Goal: Transaction & Acquisition: Obtain resource

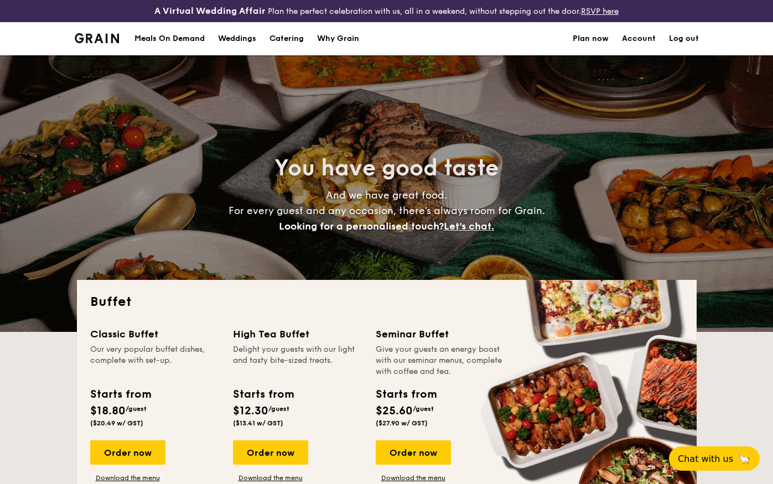
select select
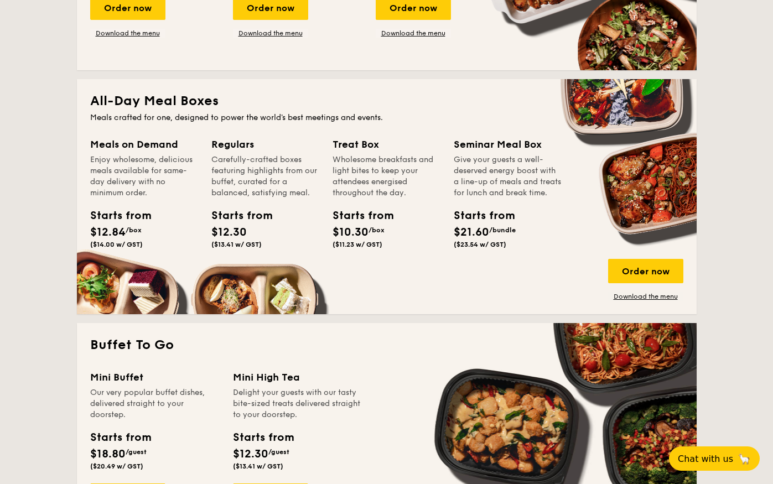
scroll to position [438, 0]
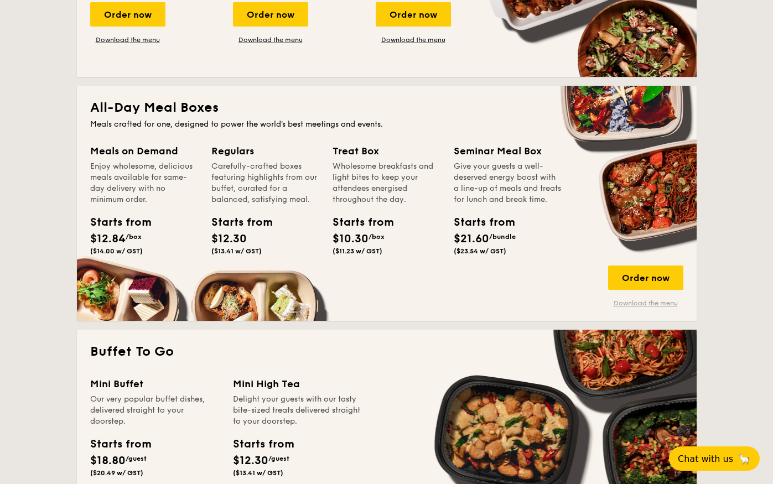
click at [633, 301] on link "Download the menu" at bounding box center [645, 303] width 75 height 9
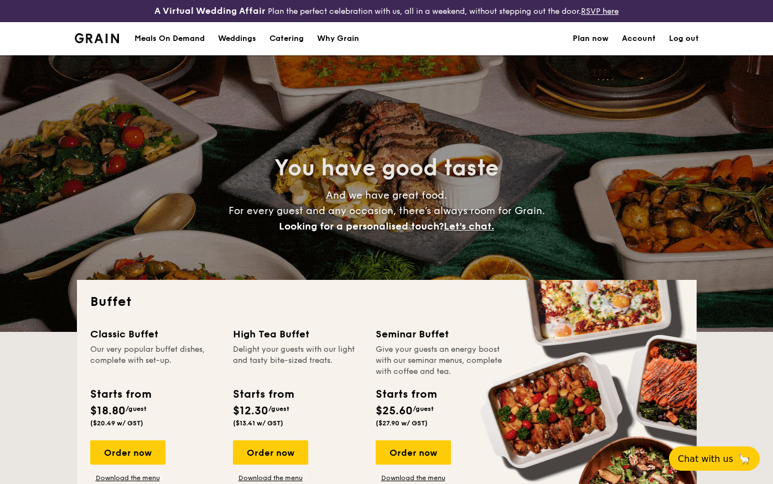
select select
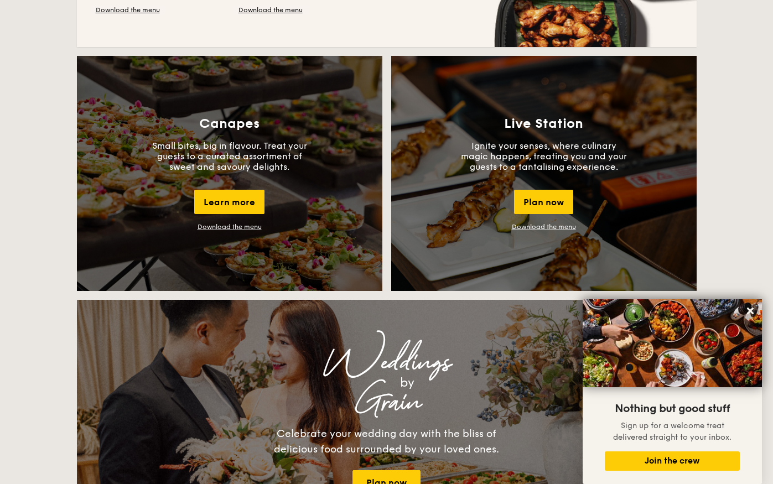
scroll to position [945, 0]
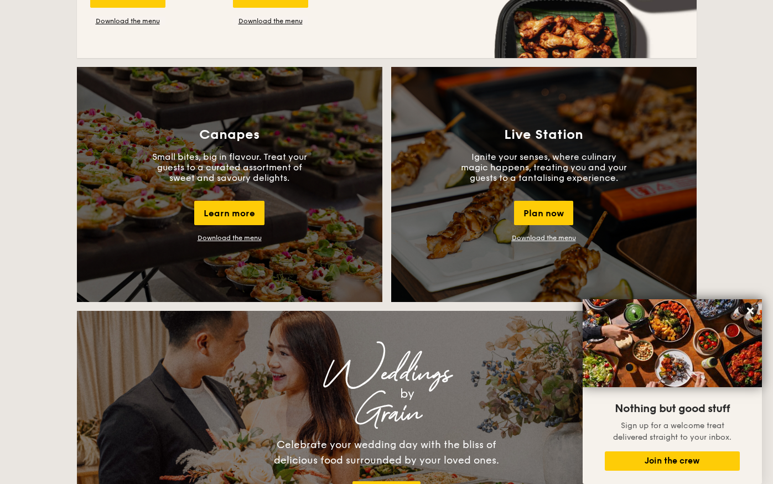
click at [553, 236] on link "Download the menu" at bounding box center [544, 238] width 64 height 8
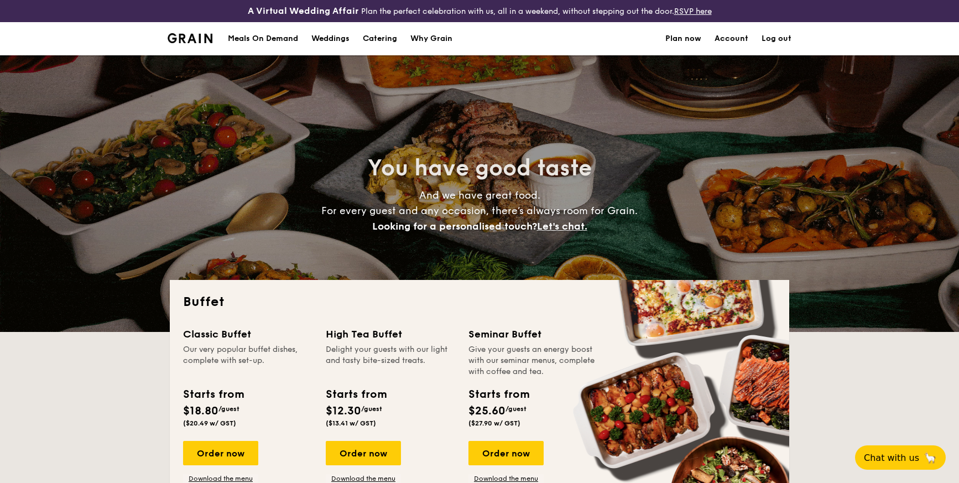
select select
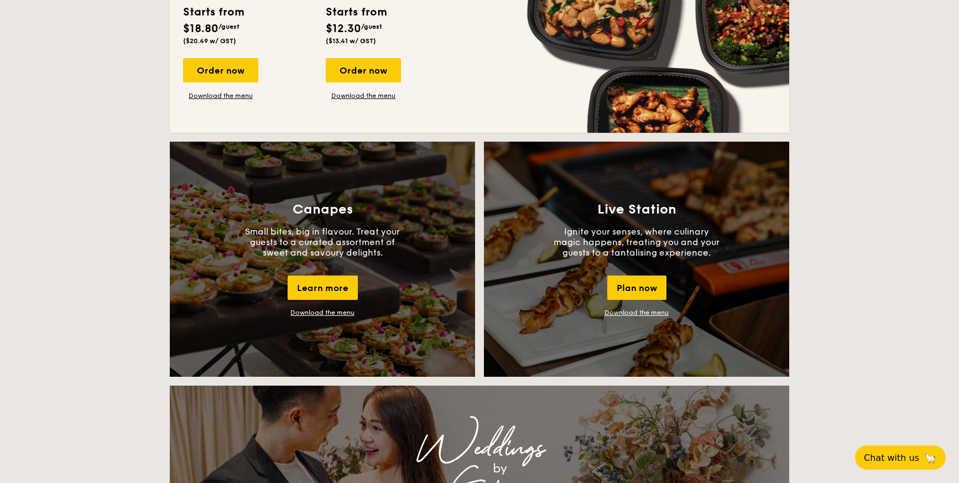
scroll to position [907, 0]
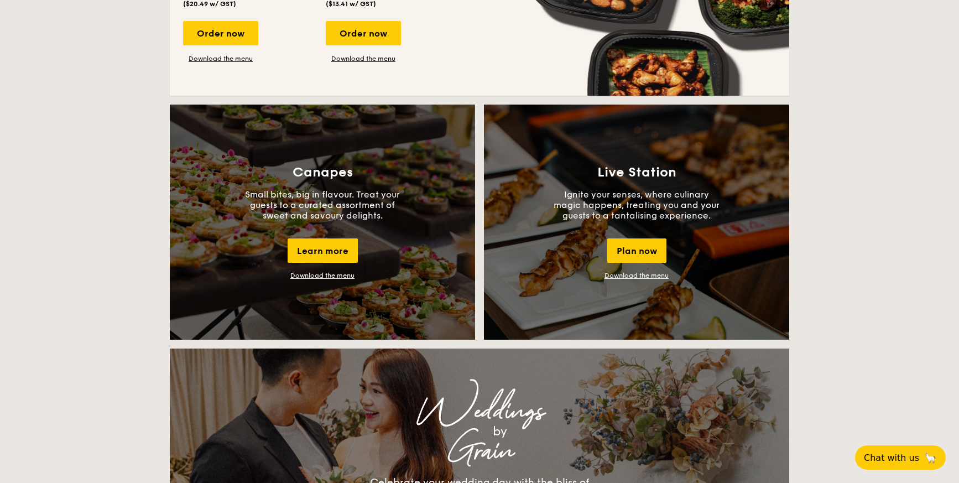
click at [327, 275] on link "Download the menu" at bounding box center [322, 276] width 64 height 8
